Goal: Transaction & Acquisition: Purchase product/service

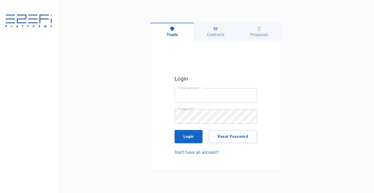
click at [218, 30] on div "Contracts" at bounding box center [216, 32] width 44 height 18
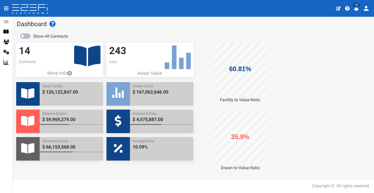
click at [355, 10] on icon "profile" at bounding box center [356, 8] width 5 height 5
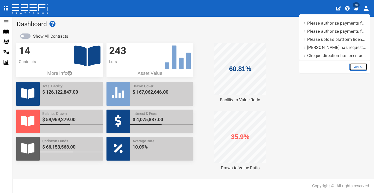
click at [362, 67] on link "View All" at bounding box center [359, 67] width 18 height 8
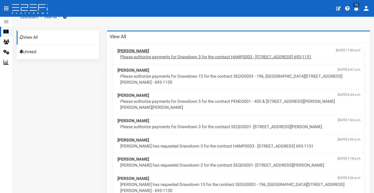
scroll to position [21, 0]
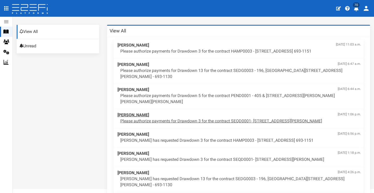
click at [225, 110] on div "Anthony Koo Sept. 17, 2025, 1:06 p.m. Please authorize payments for Drawdown 3 …" at bounding box center [239, 117] width 249 height 17
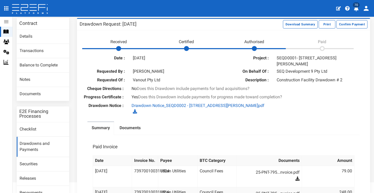
scroll to position [18, 0]
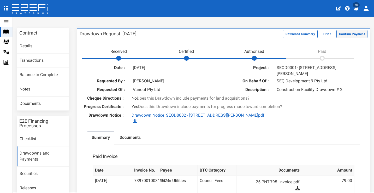
click at [344, 35] on button "Confirm Payment" at bounding box center [352, 34] width 31 height 8
